Goal: Check status: Check status

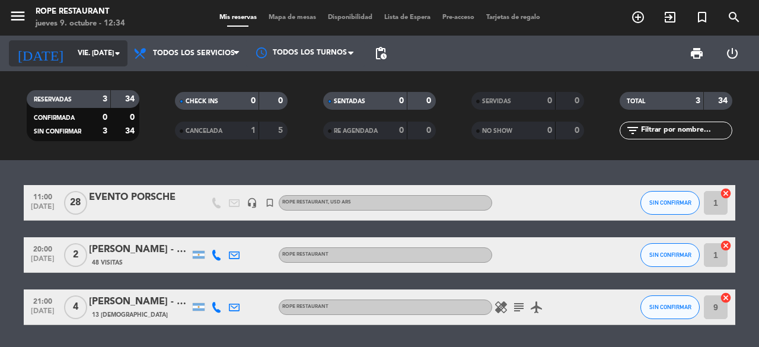
click at [111, 50] on icon "arrow_drop_down" at bounding box center [117, 53] width 14 height 14
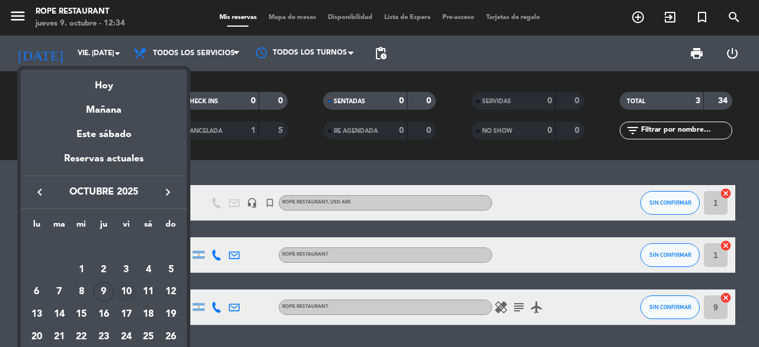
click at [125, 286] on div "10" at bounding box center [126, 292] width 20 height 20
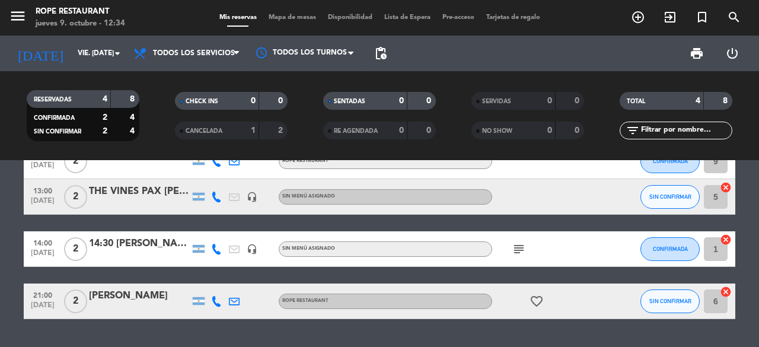
scroll to position [72, 0]
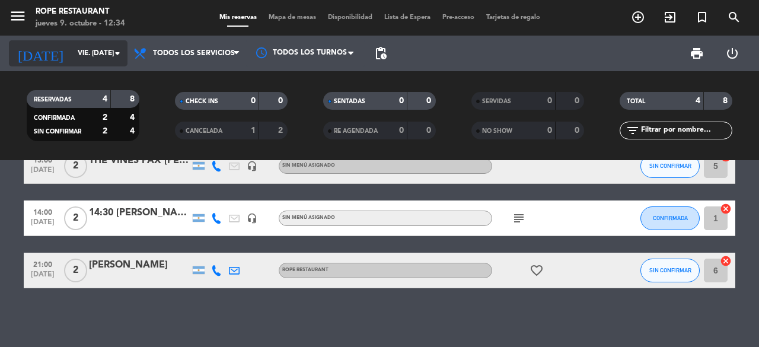
click at [116, 53] on icon "arrow_drop_down" at bounding box center [117, 53] width 14 height 14
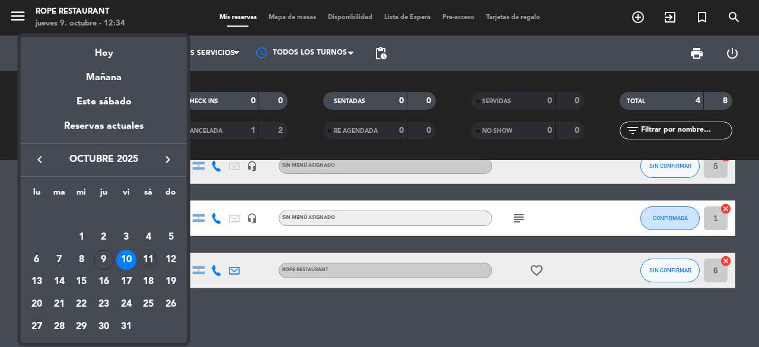
click at [146, 257] on div "11" at bounding box center [148, 260] width 20 height 20
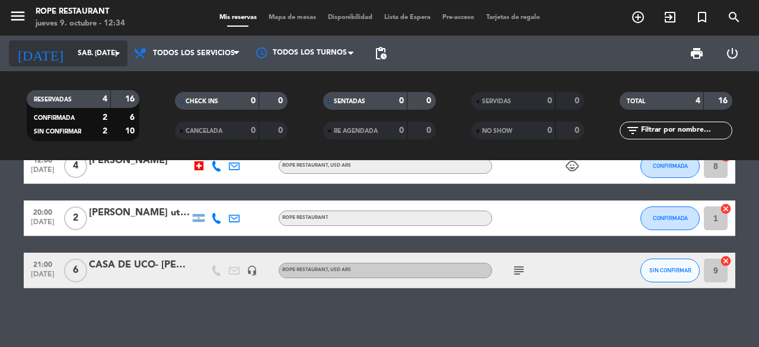
click at [117, 53] on icon "arrow_drop_down" at bounding box center [117, 53] width 14 height 14
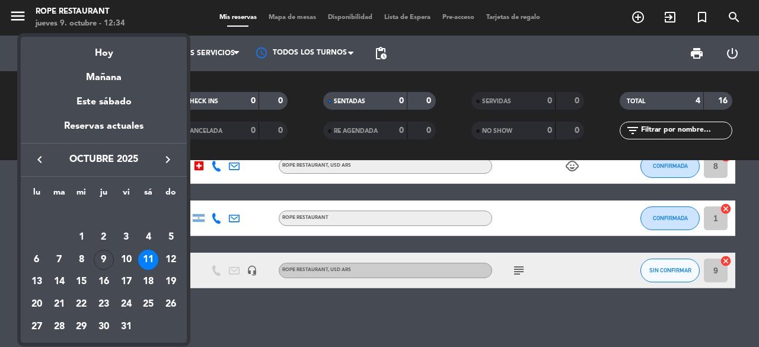
click at [174, 258] on div "12" at bounding box center [171, 260] width 20 height 20
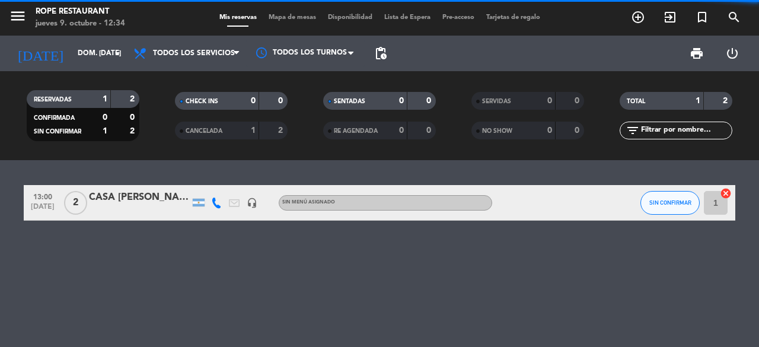
scroll to position [0, 0]
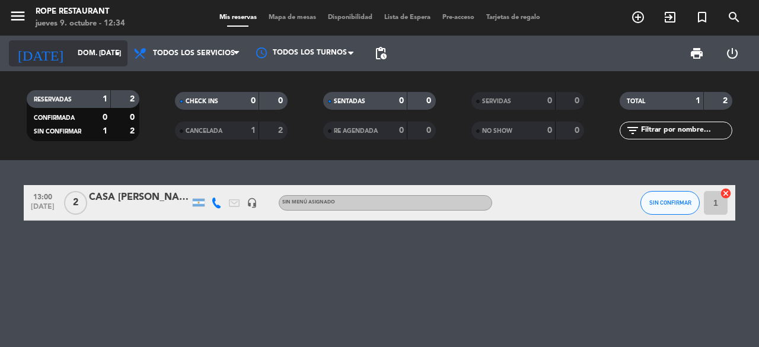
click at [119, 56] on icon "arrow_drop_down" at bounding box center [117, 53] width 14 height 14
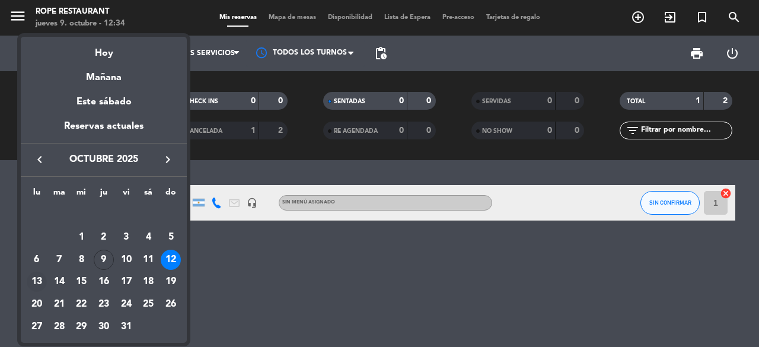
click at [40, 285] on div "13" at bounding box center [37, 282] width 20 height 20
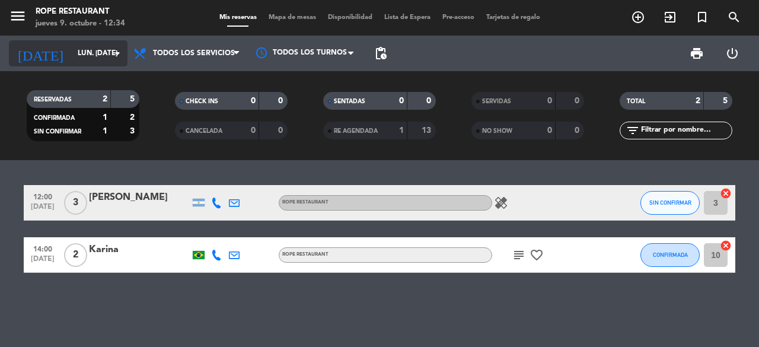
click at [122, 53] on icon "arrow_drop_down" at bounding box center [117, 53] width 14 height 14
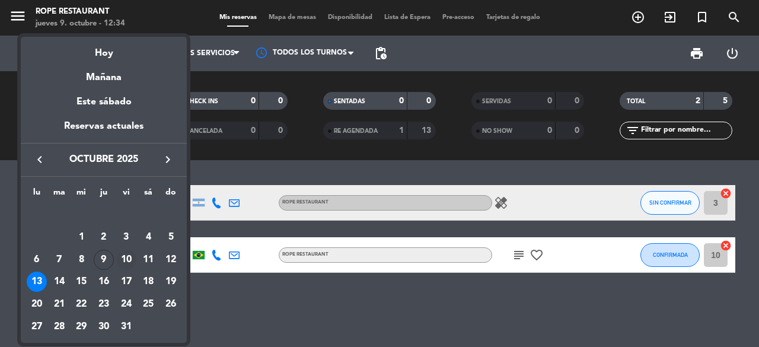
click at [125, 258] on div "10" at bounding box center [126, 260] width 20 height 20
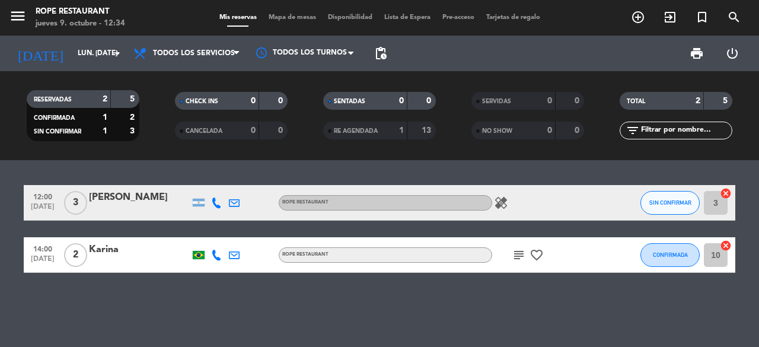
type input "vie. [DATE]"
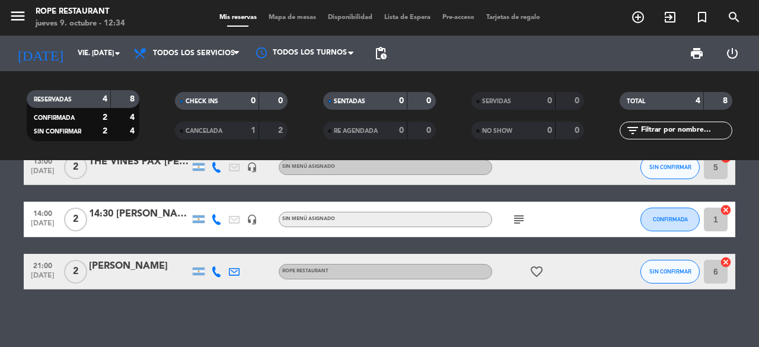
scroll to position [72, 0]
